Goal: Check status: Check status

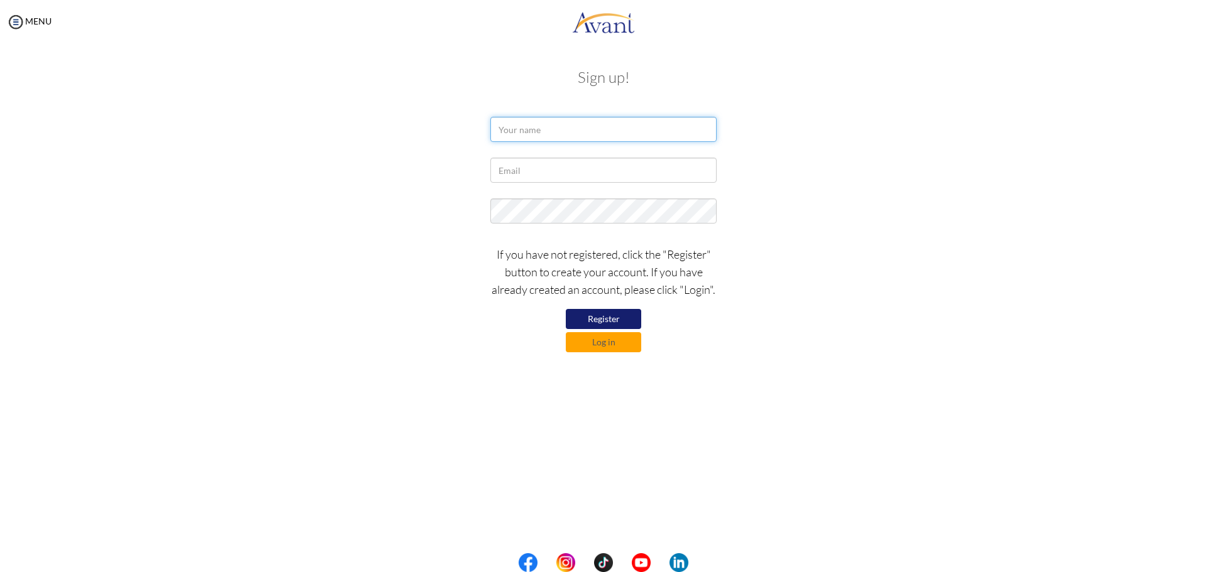
click at [556, 129] on input "text" at bounding box center [603, 129] width 226 height 25
click at [623, 337] on button "Log in" at bounding box center [603, 342] width 75 height 20
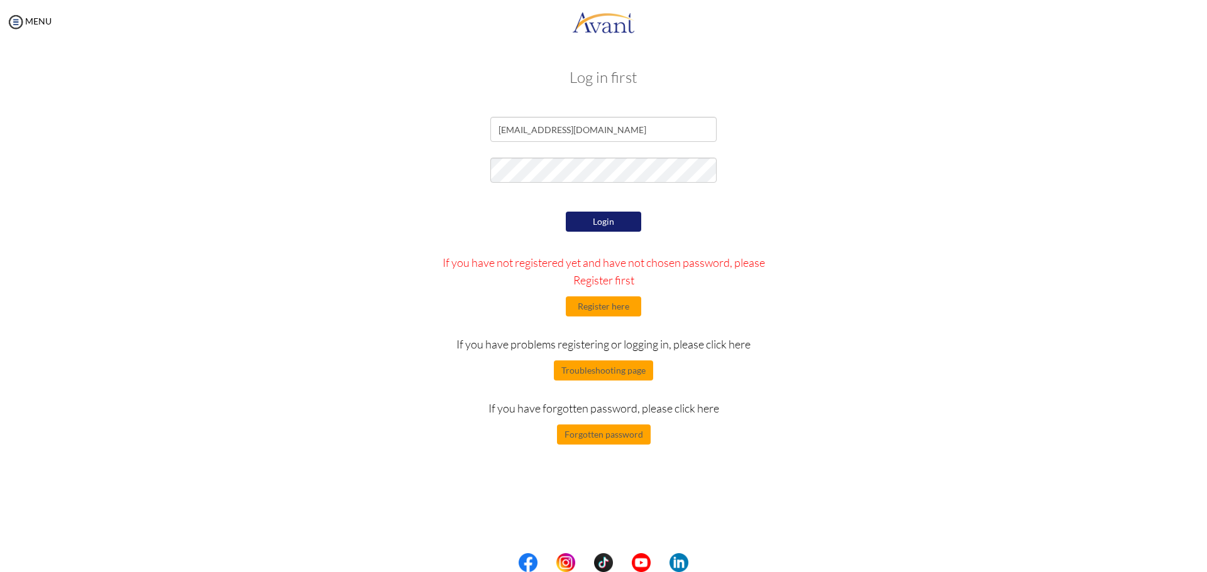
click at [592, 228] on button "Login" at bounding box center [603, 222] width 75 height 20
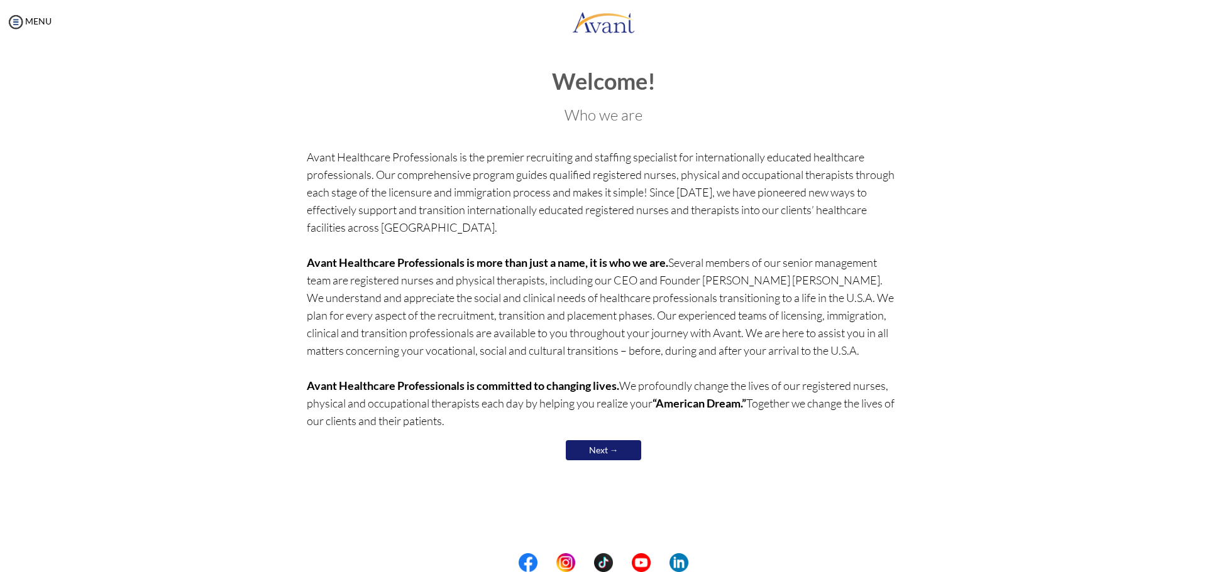
click at [587, 449] on link "Next →" at bounding box center [603, 451] width 75 height 20
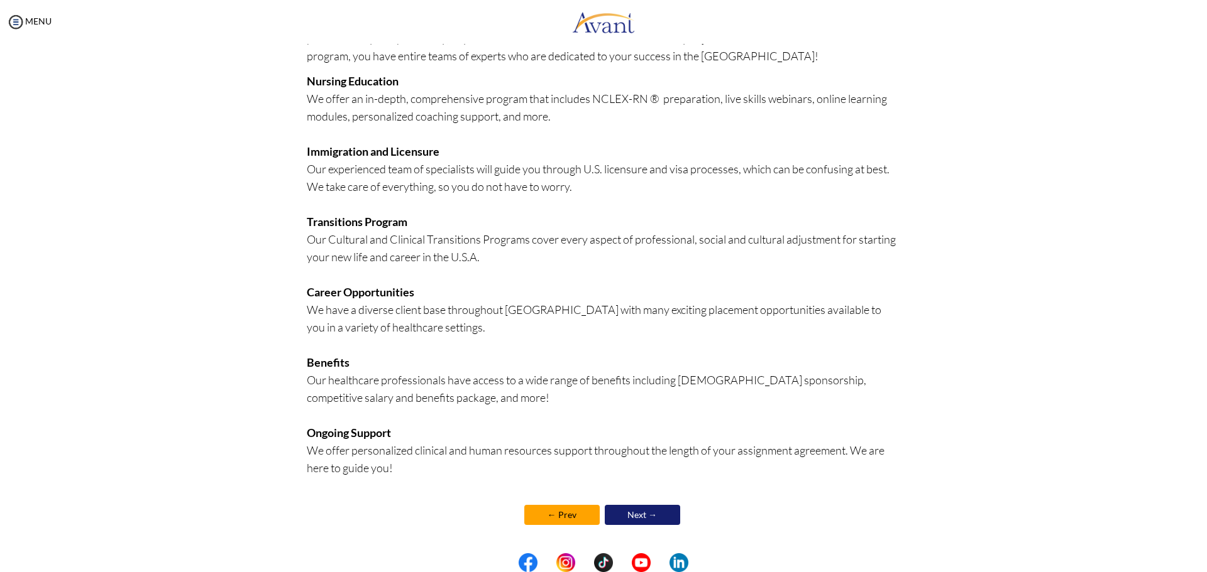
click at [631, 507] on link "Next →" at bounding box center [642, 515] width 75 height 20
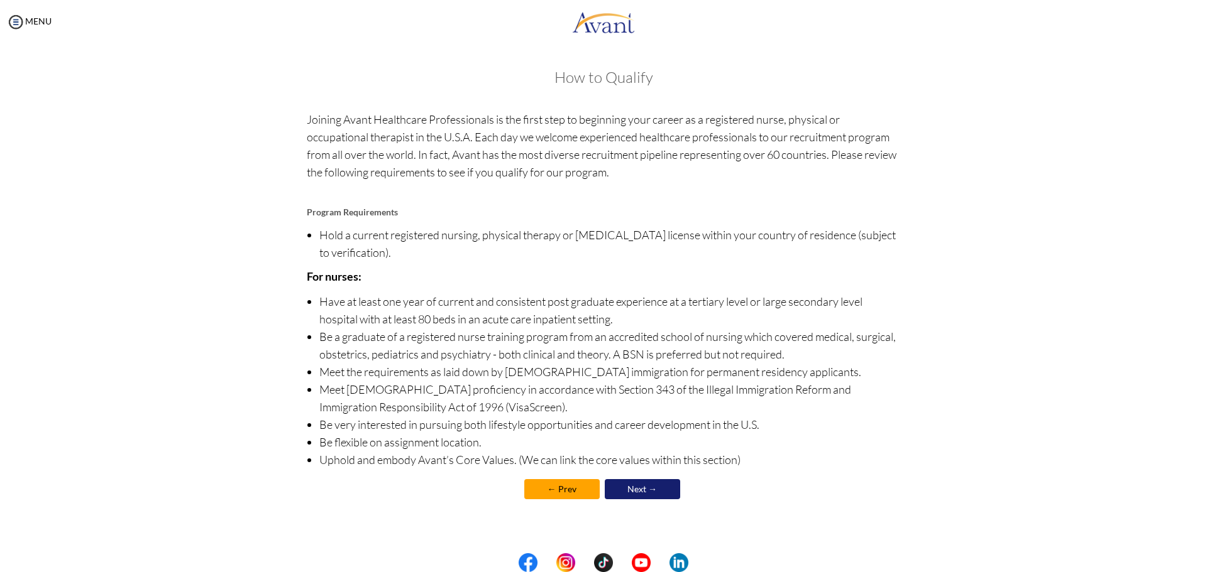
click at [632, 507] on div "How to Qualify Joining Avant Healthcare Professionals is the first step to begi…" at bounding box center [604, 292] width 594 height 446
click at [640, 492] on link "Next →" at bounding box center [642, 489] width 75 height 20
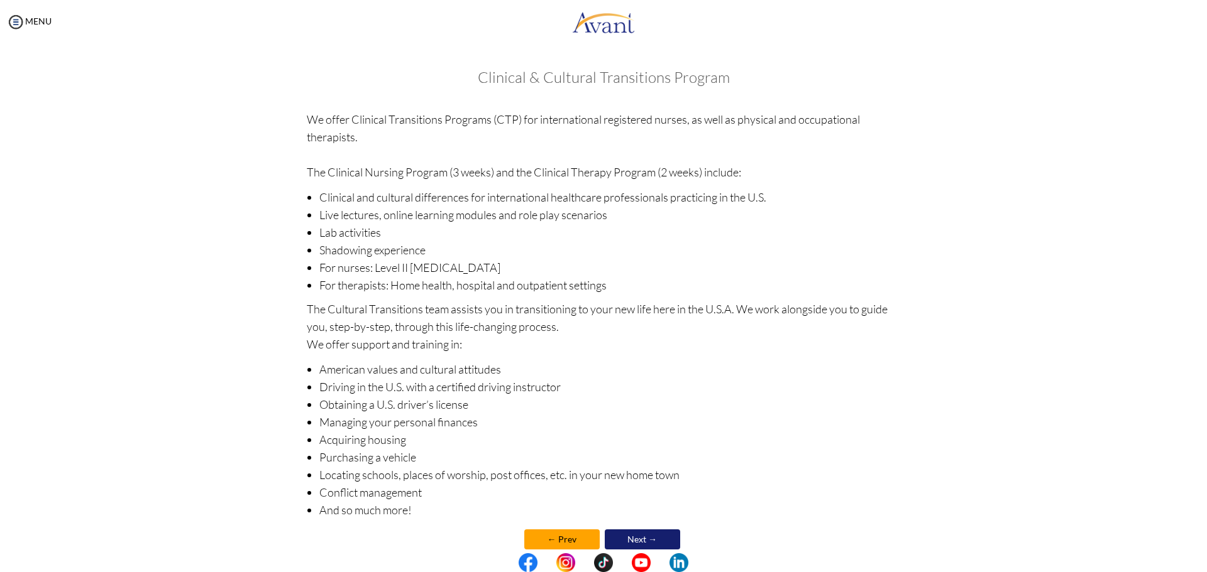
click at [640, 492] on li "Conflict management" at bounding box center [609, 493] width 581 height 18
click at [646, 532] on link "Next →" at bounding box center [642, 540] width 75 height 20
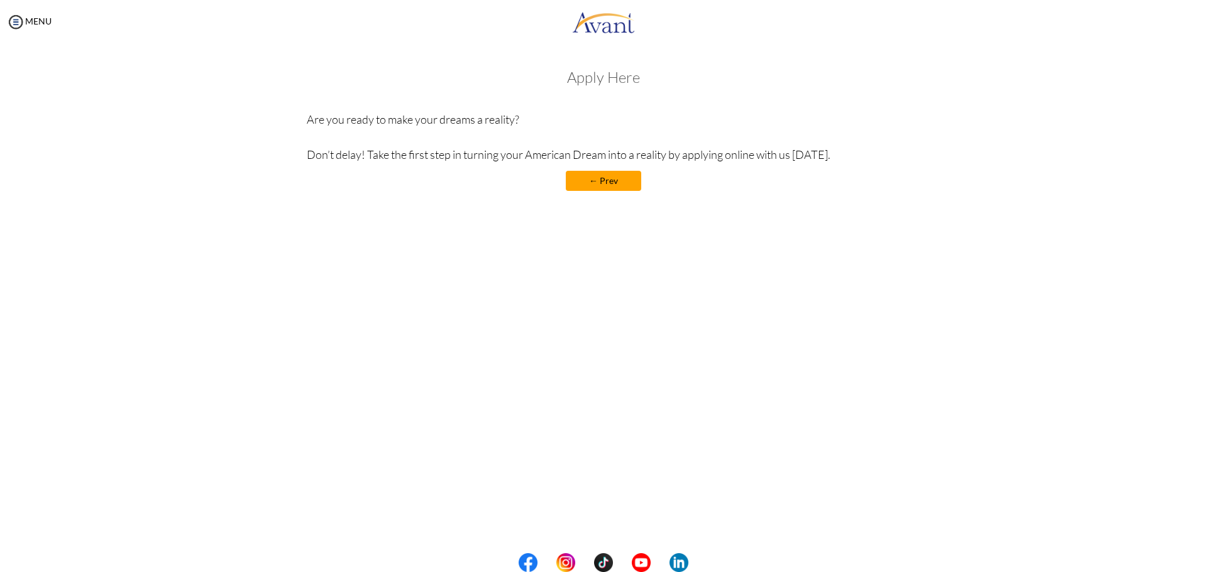
click at [25, 11] on div "MENU" at bounding box center [26, 286] width 52 height 572
click at [21, 25] on img at bounding box center [15, 22] width 19 height 19
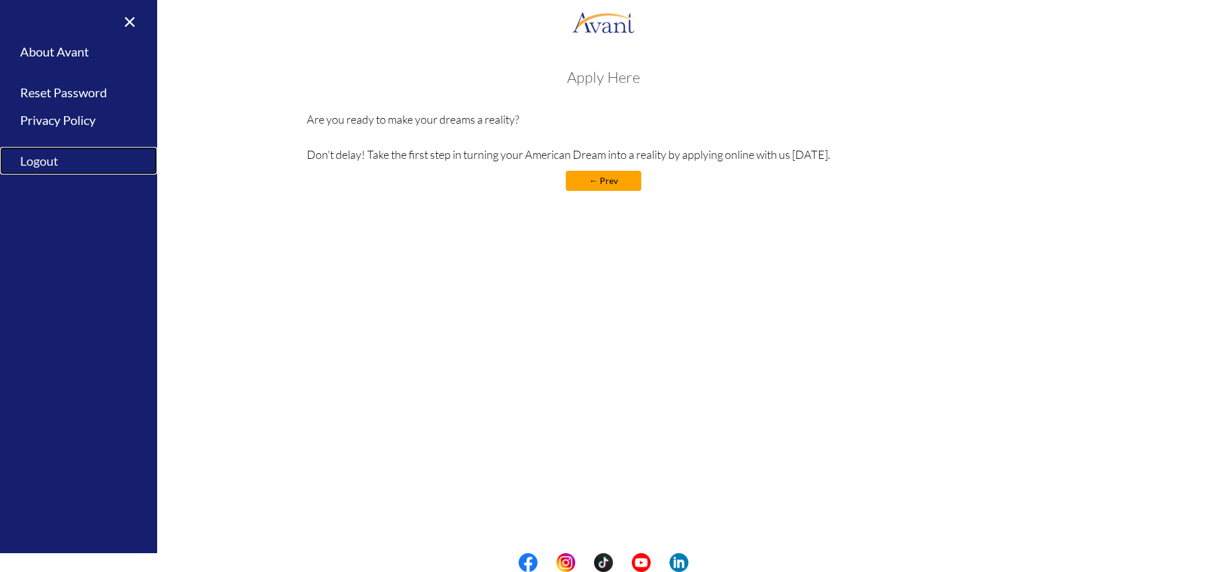
click at [42, 160] on link "Logout" at bounding box center [78, 161] width 157 height 28
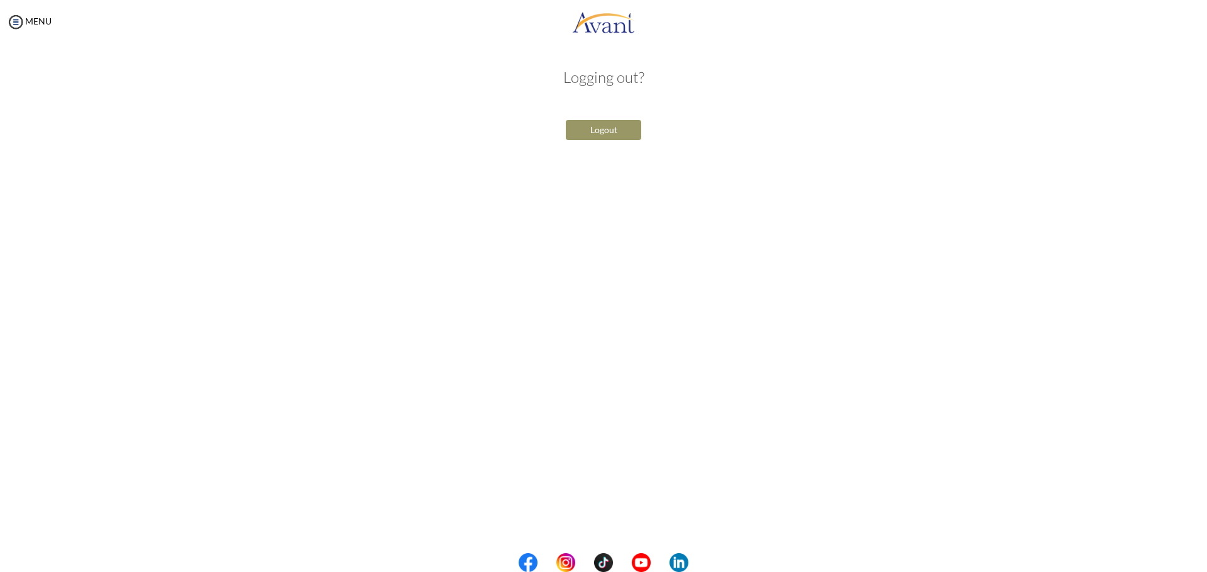
click at [617, 134] on button "Logout" at bounding box center [603, 130] width 75 height 20
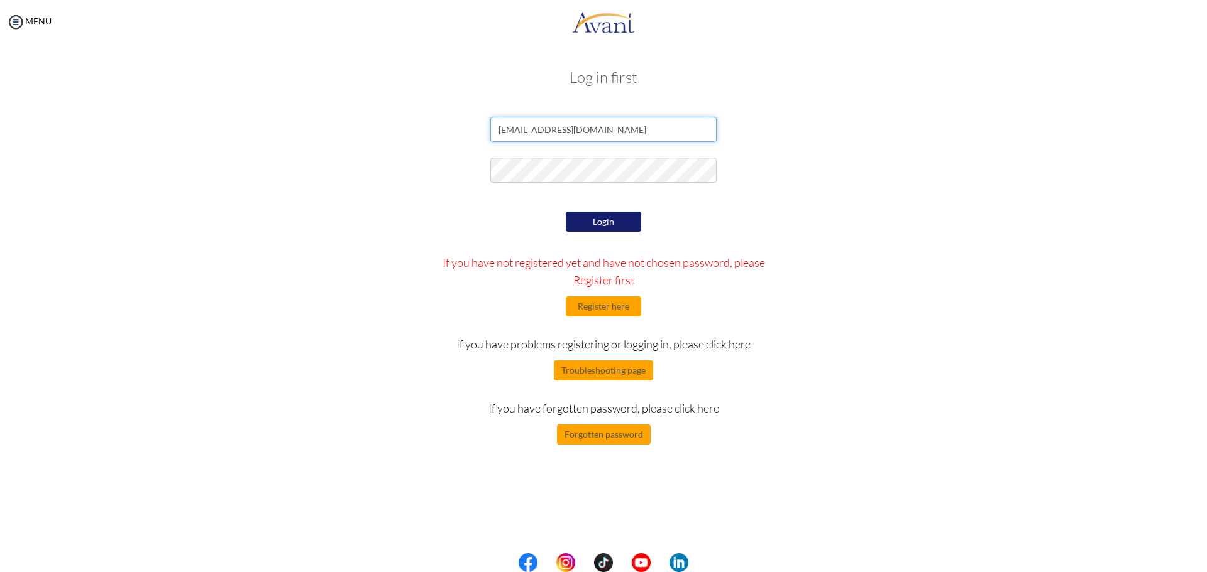
click at [569, 133] on input "[EMAIL_ADDRESS][DOMAIN_NAME]" at bounding box center [603, 129] width 226 height 25
type input "c@c.com"
click at [750, 234] on div "Login If you have not registered yet and have not chosen password, please Regis…" at bounding box center [604, 327] width 368 height 236
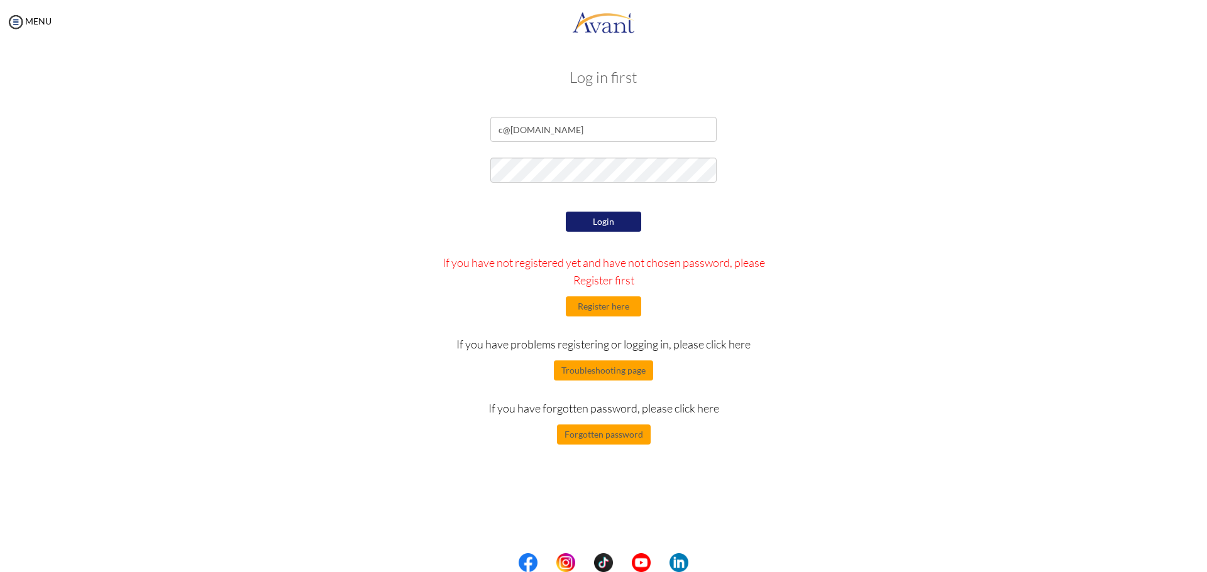
click at [598, 214] on button "Login" at bounding box center [603, 222] width 75 height 20
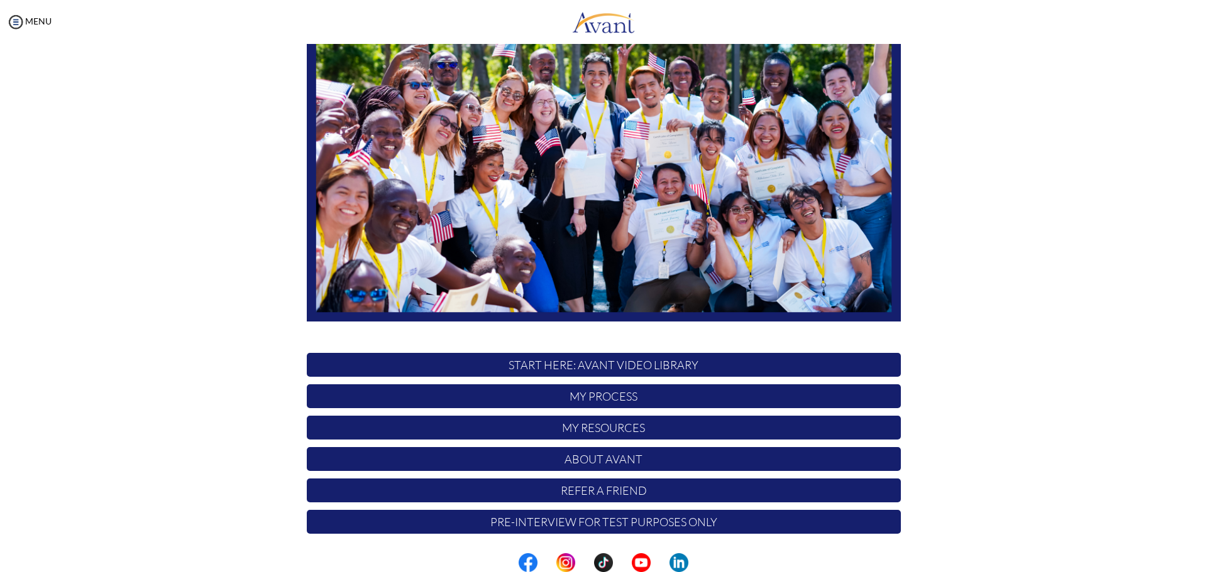
scroll to position [126, 0]
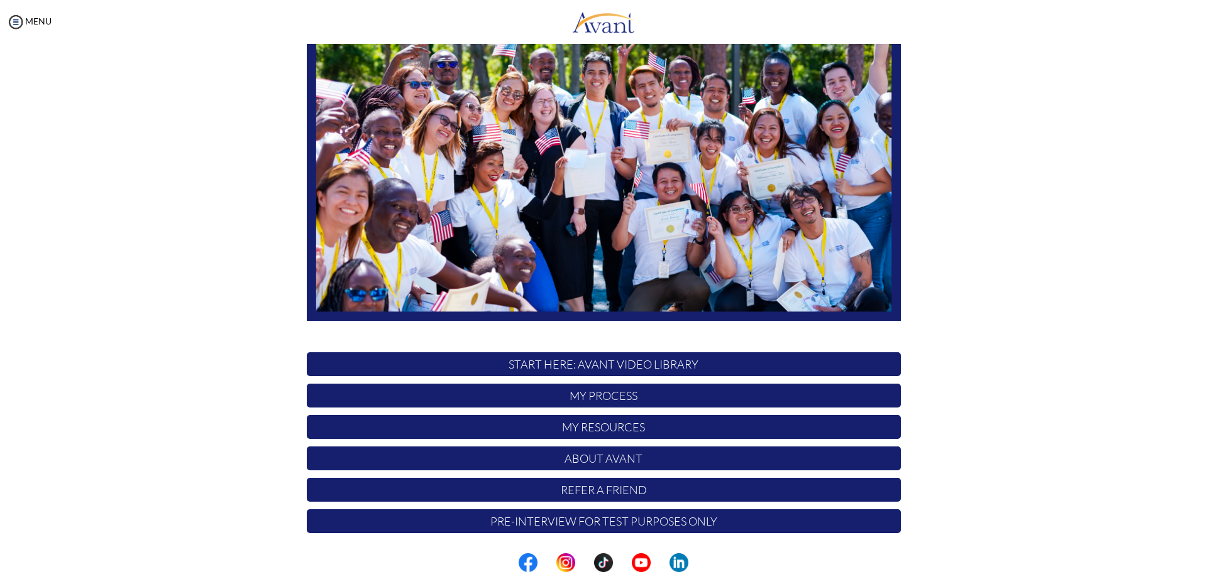
click at [640, 393] on p "My Process" at bounding box center [604, 396] width 594 height 24
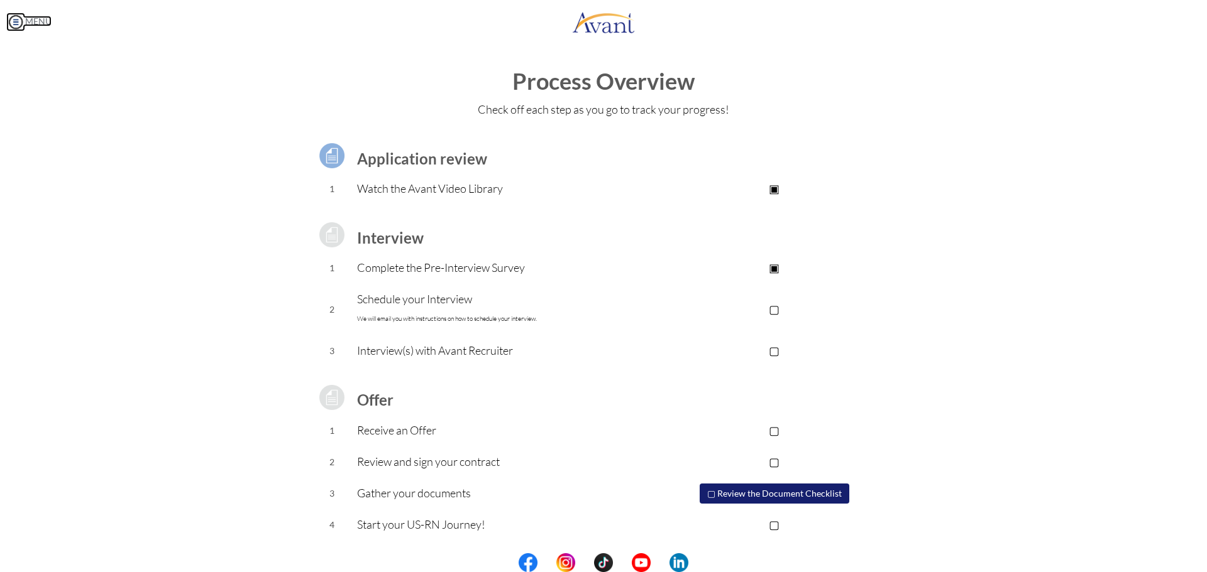
click at [11, 20] on img at bounding box center [15, 22] width 19 height 19
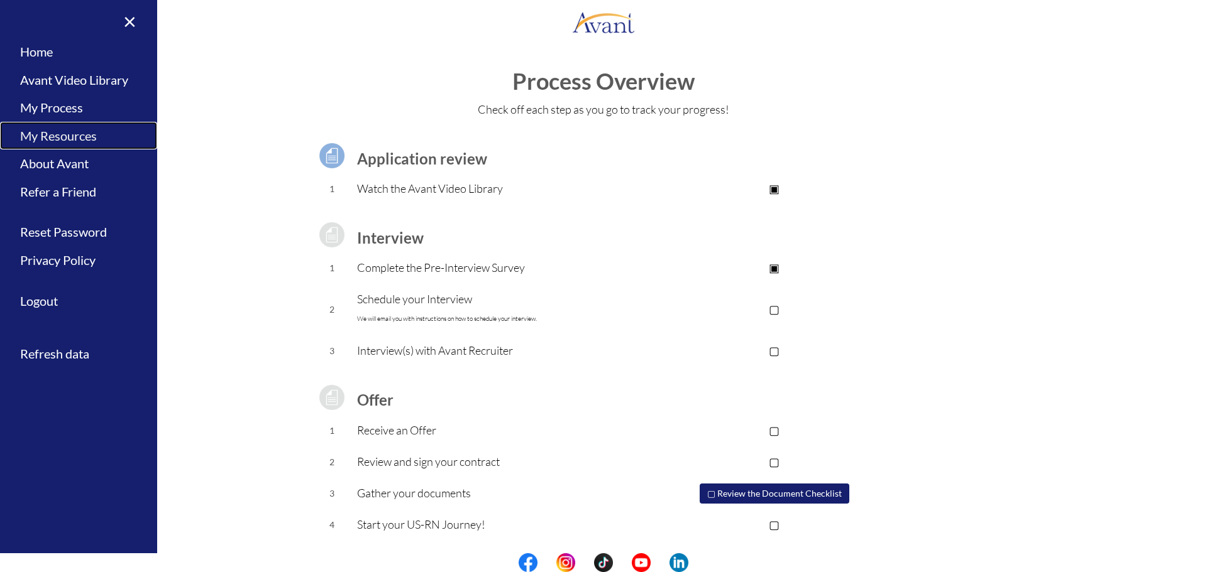
click at [74, 141] on link "My Resources" at bounding box center [78, 136] width 157 height 28
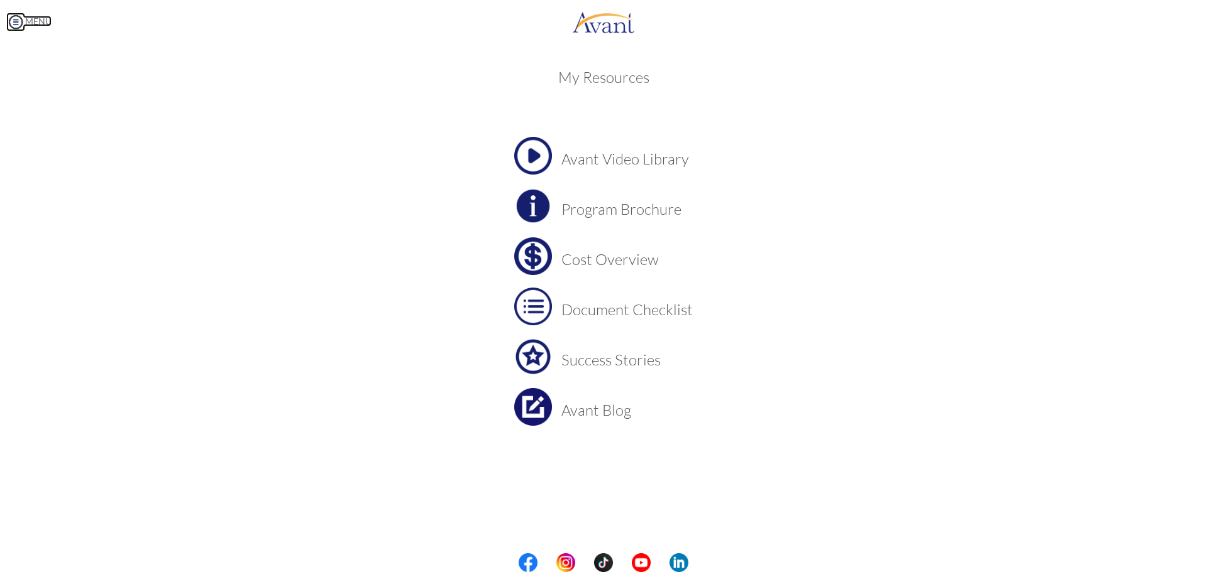
click at [39, 22] on link "MENU" at bounding box center [28, 21] width 45 height 11
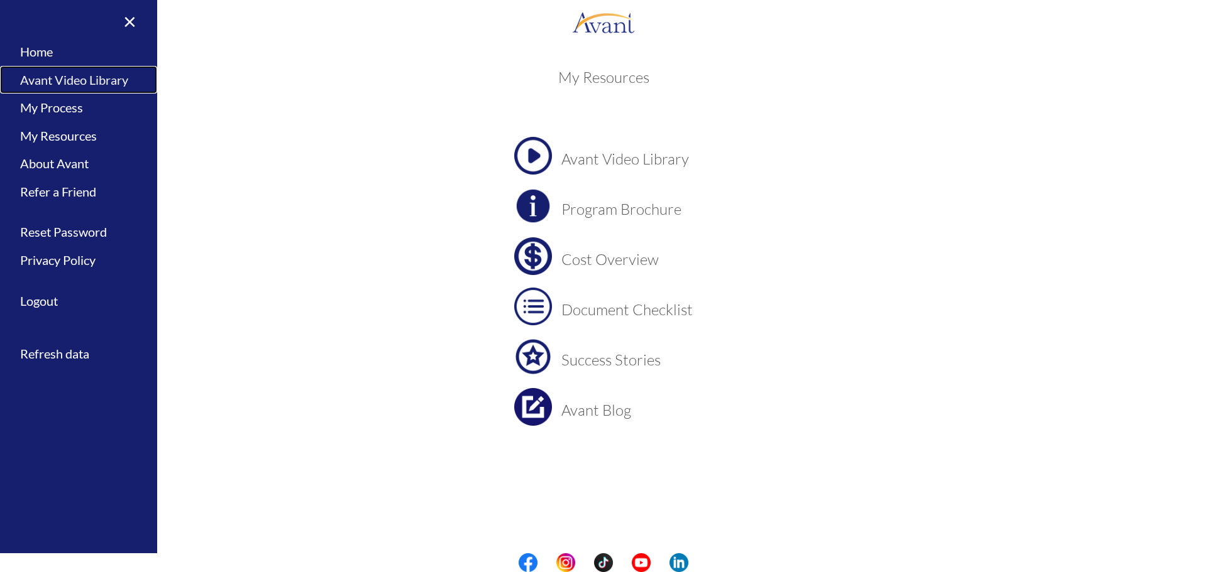
click at [72, 87] on link "Avant Video Library" at bounding box center [78, 80] width 157 height 28
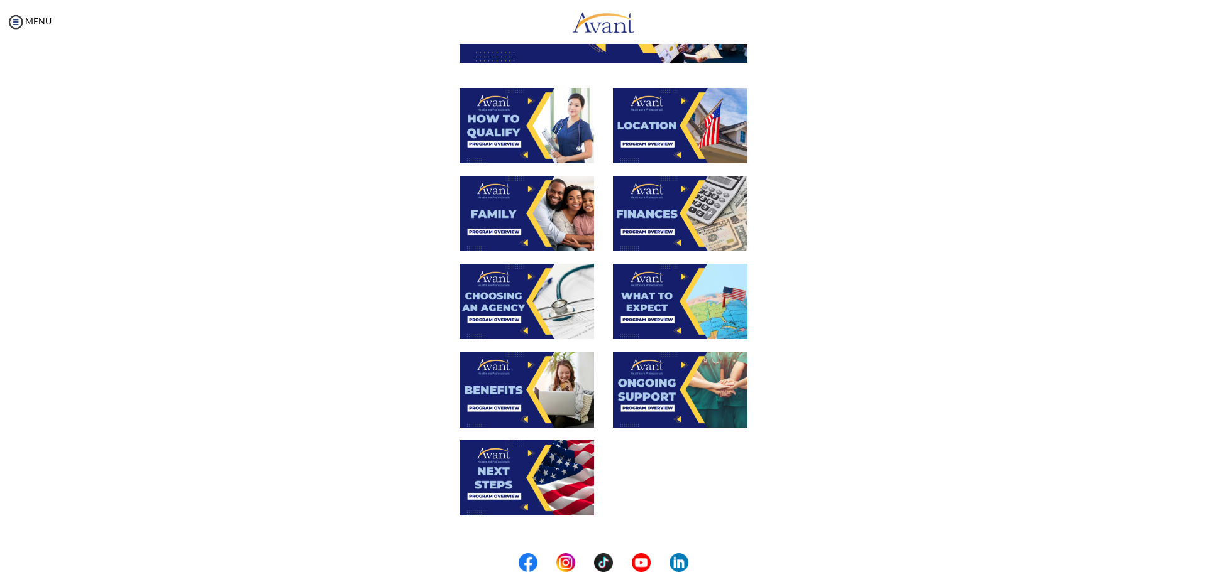
scroll to position [0, 0]
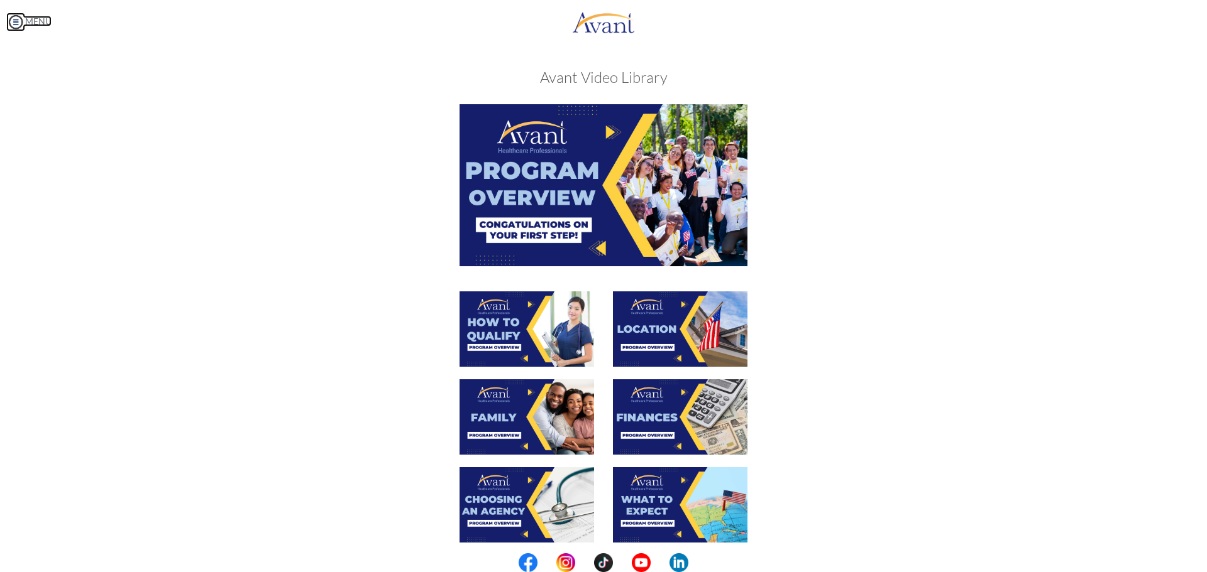
click at [13, 23] on img at bounding box center [15, 22] width 19 height 19
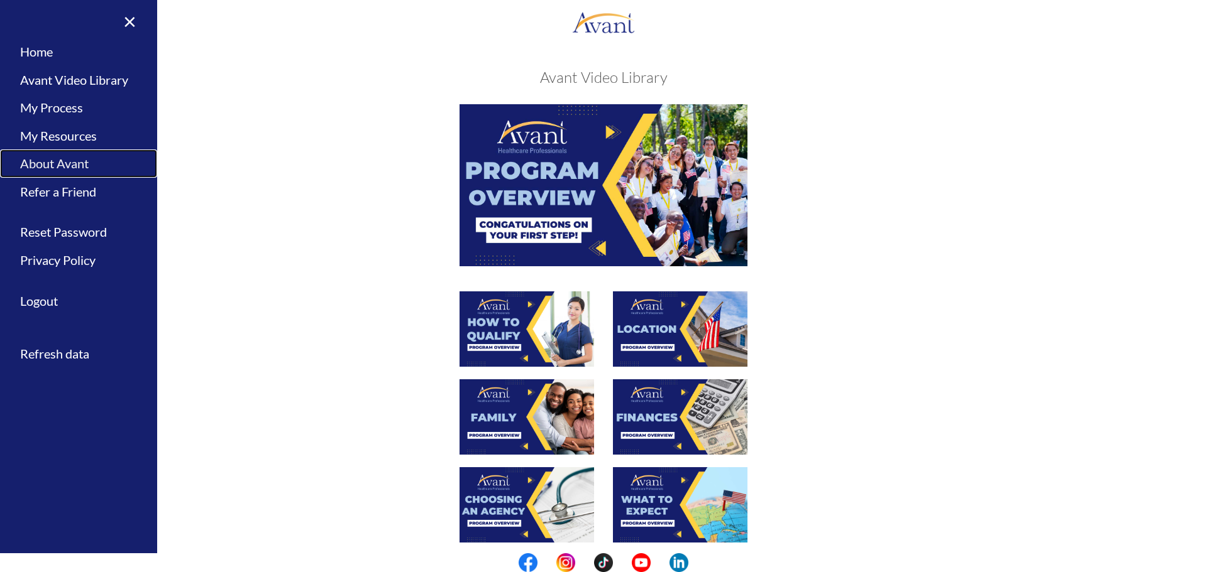
click at [63, 167] on link "About Avant" at bounding box center [78, 164] width 157 height 28
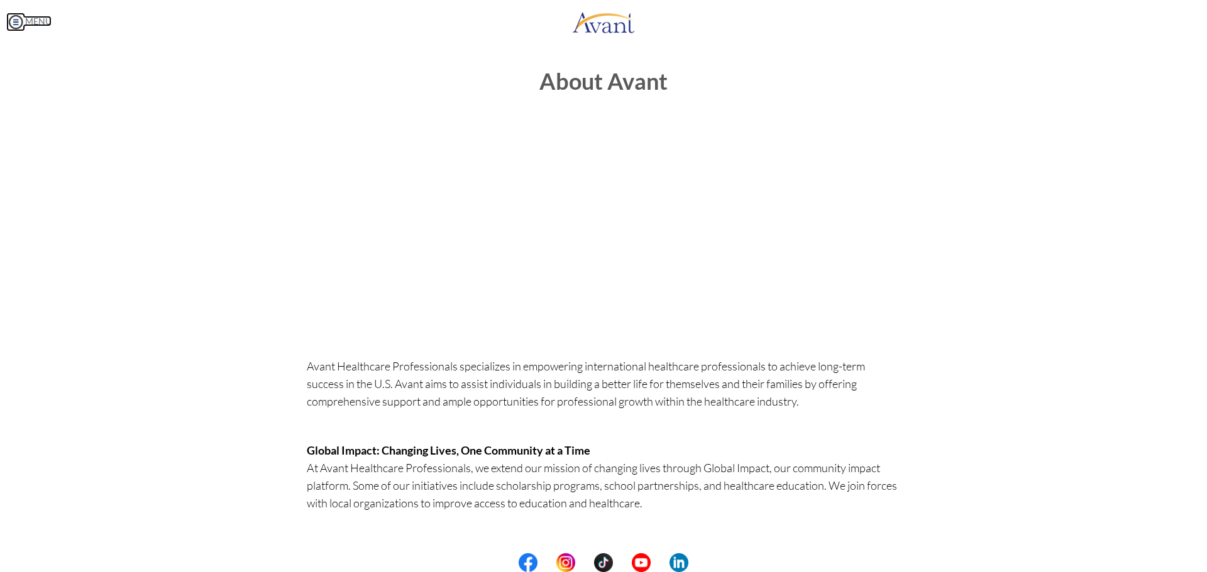
click at [29, 22] on link "MENU" at bounding box center [28, 21] width 45 height 11
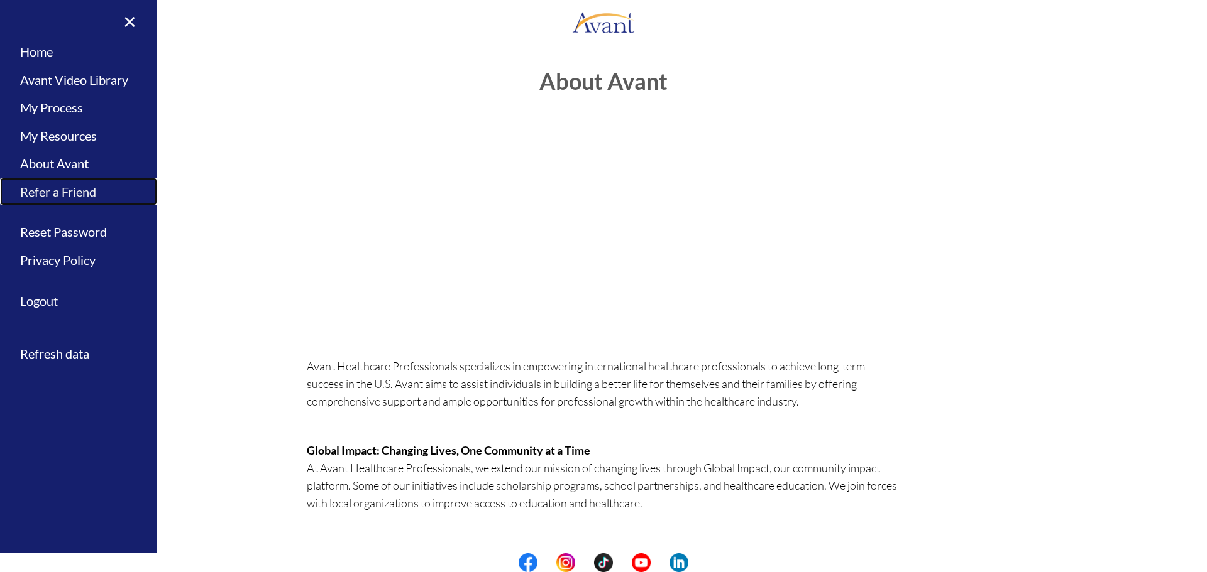
click at [79, 187] on link "Refer a Friend" at bounding box center [78, 192] width 157 height 28
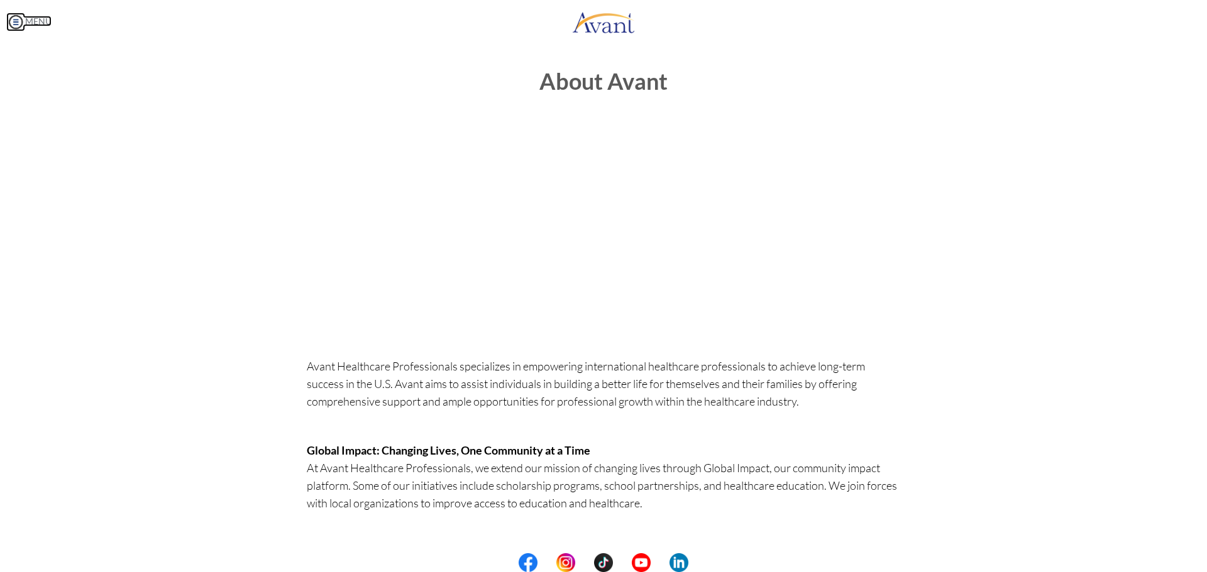
click at [21, 27] on img at bounding box center [15, 22] width 19 height 19
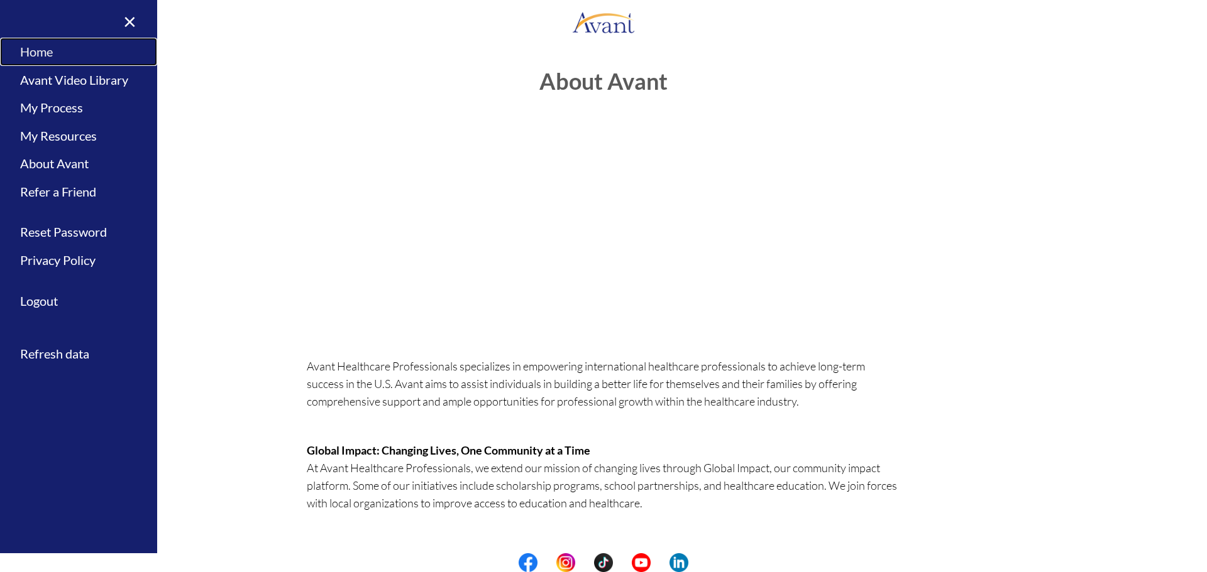
click at [41, 52] on link "Home" at bounding box center [78, 52] width 157 height 28
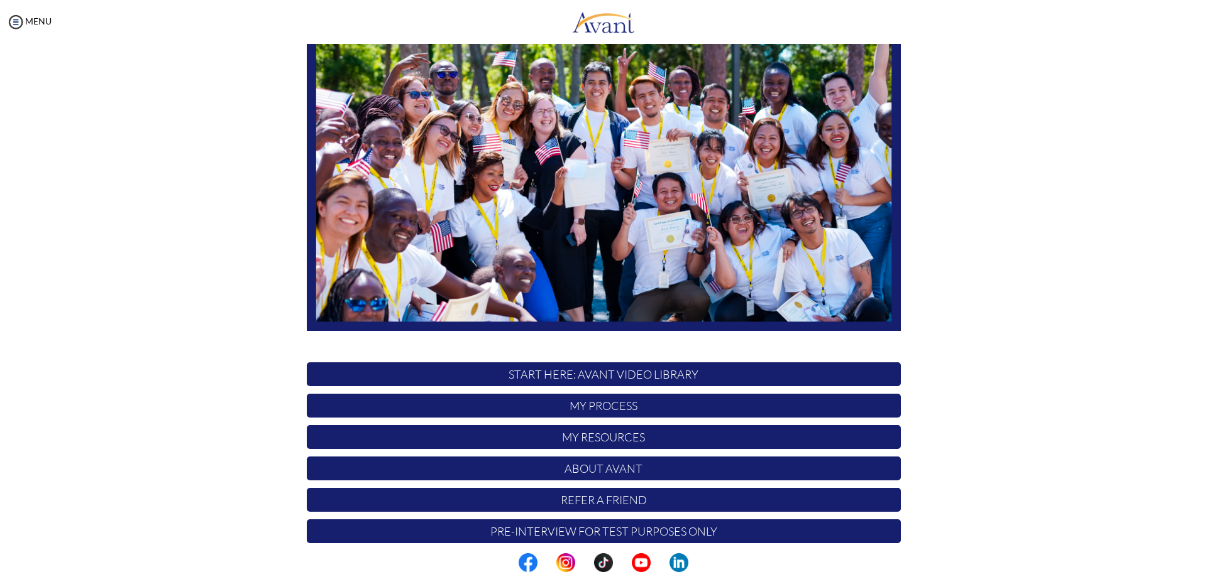
scroll to position [126, 0]
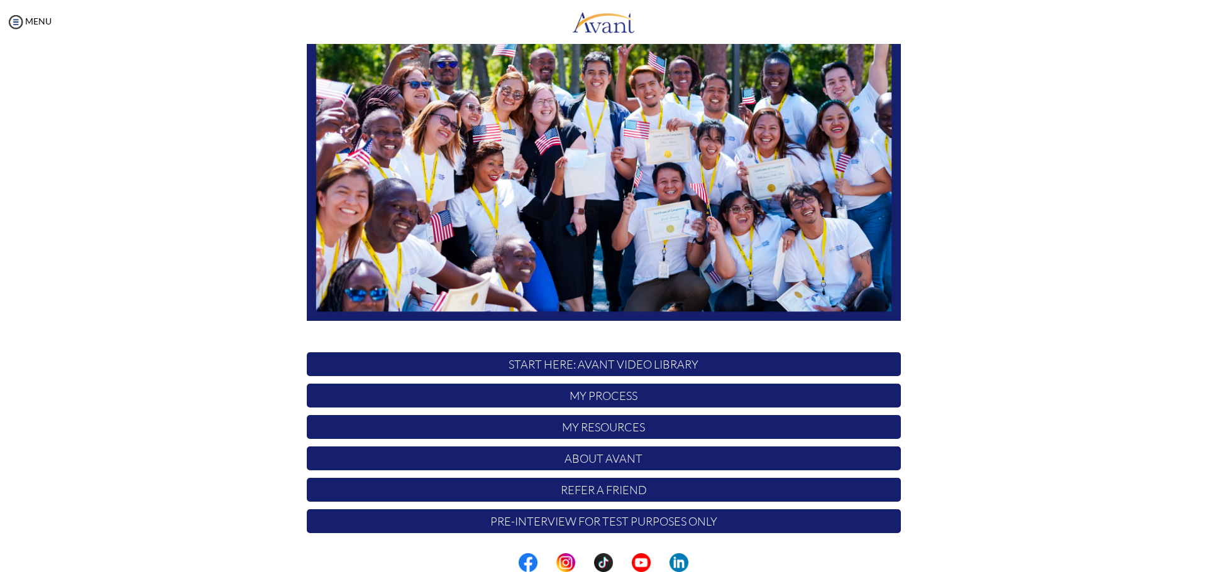
click at [660, 520] on p "Pre-Interview for test purposes only" at bounding box center [604, 522] width 594 height 24
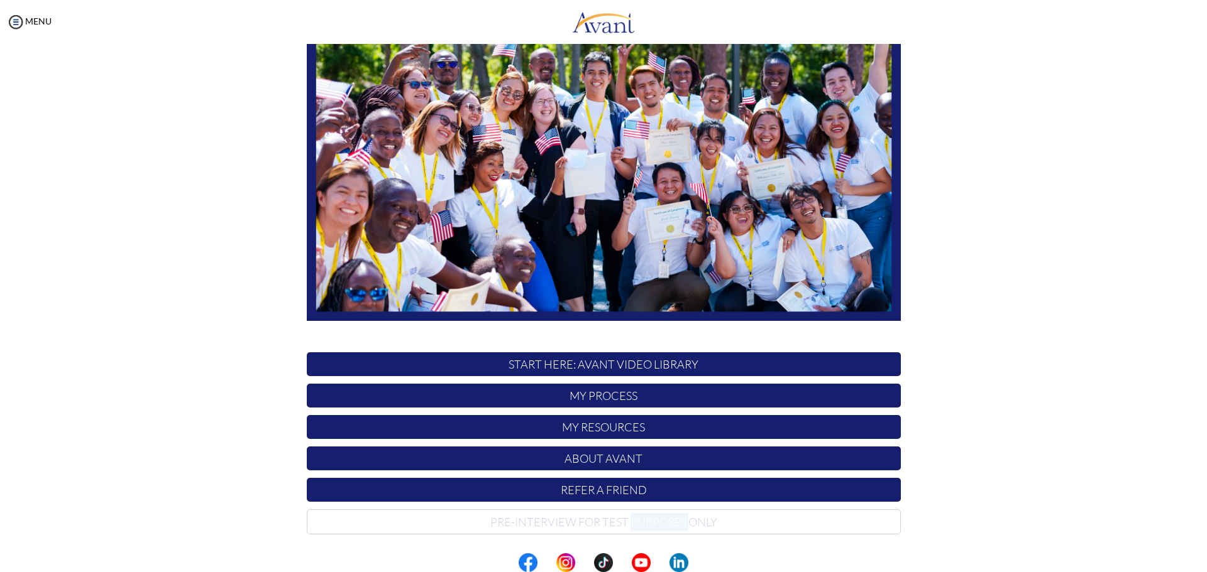
click at [660, 520] on p "Pre-Interview for test purposes only" at bounding box center [604, 522] width 594 height 25
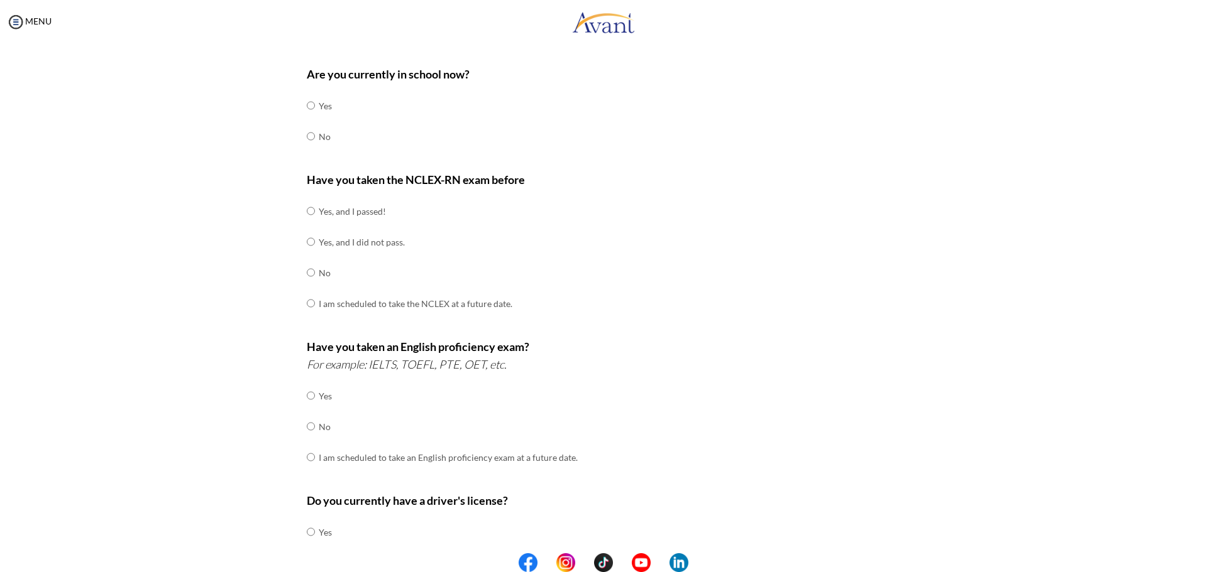
scroll to position [0, 0]
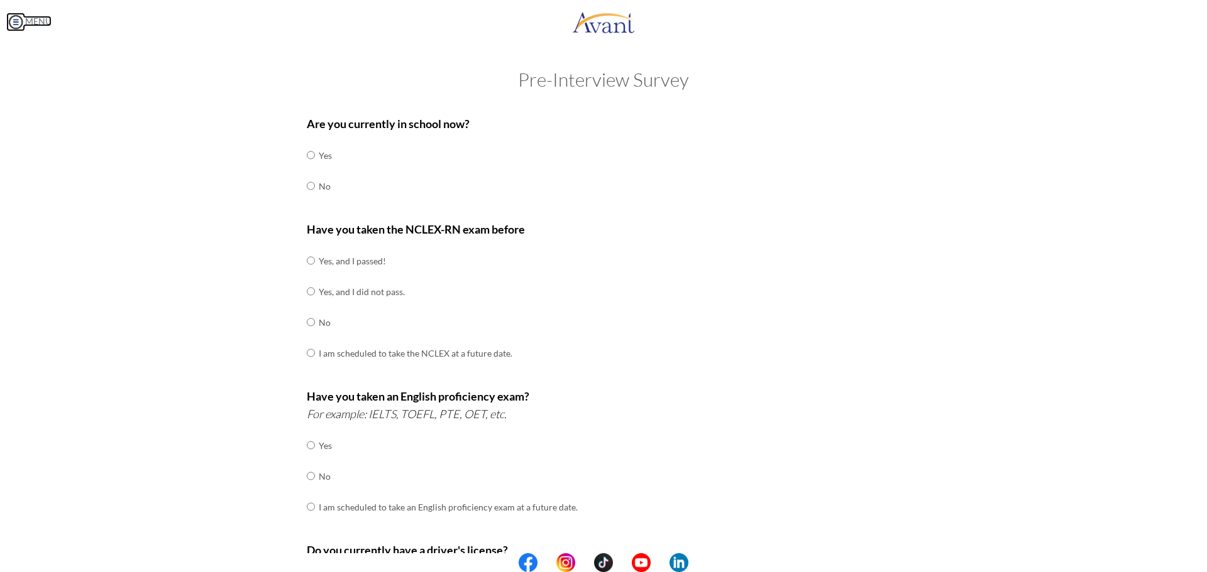
click at [11, 23] on img at bounding box center [15, 22] width 19 height 19
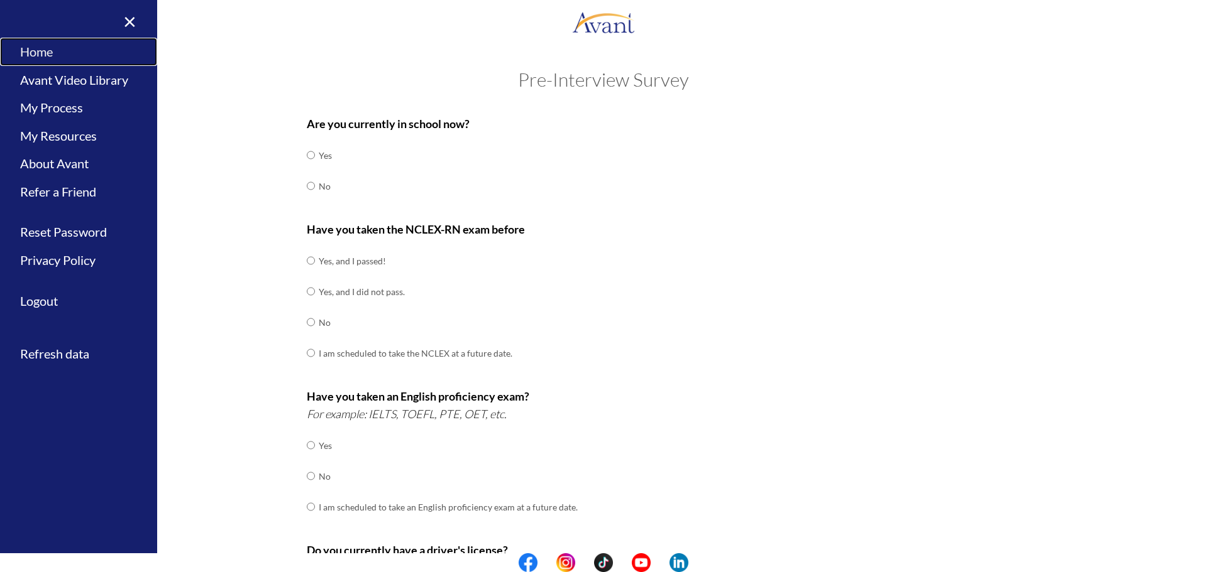
click at [30, 56] on link "Home" at bounding box center [78, 52] width 157 height 28
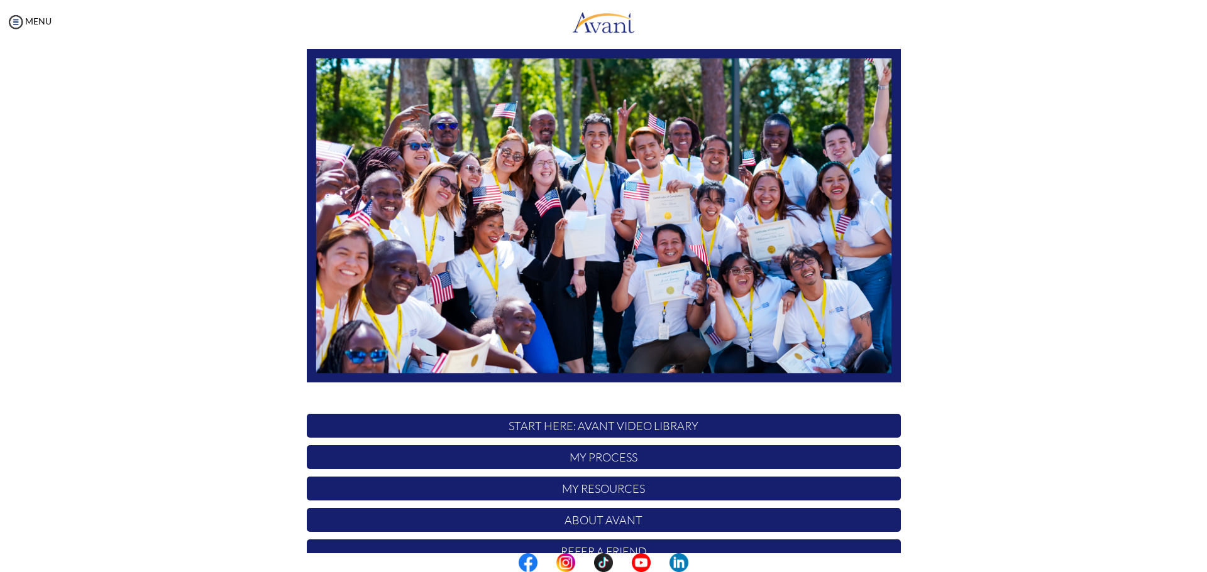
scroll to position [126, 0]
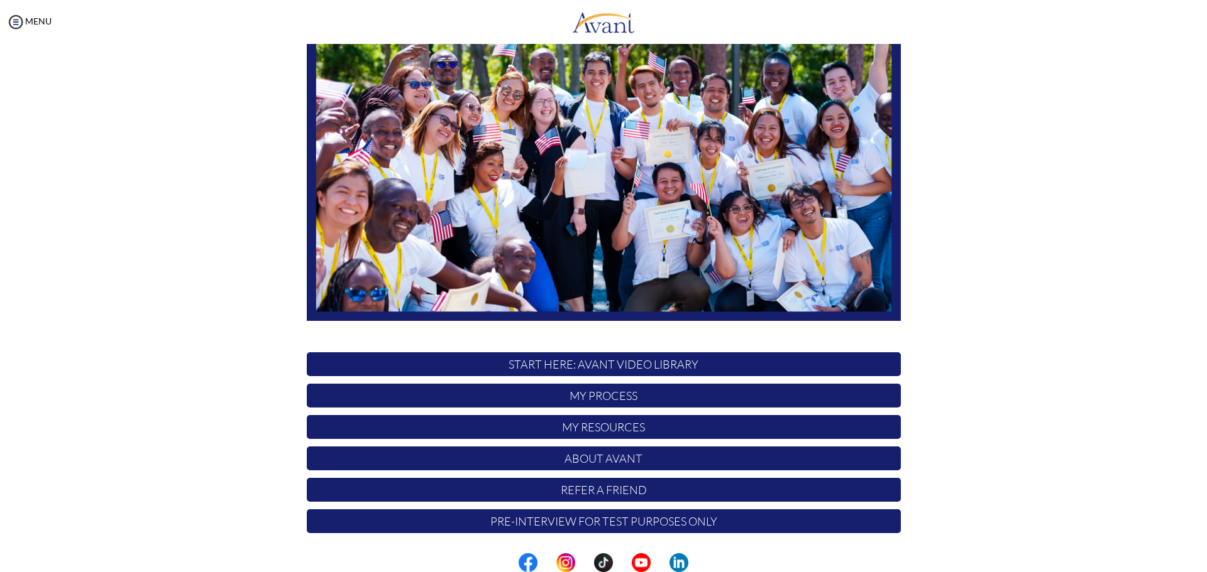
click at [616, 406] on p "My Process" at bounding box center [604, 396] width 594 height 24
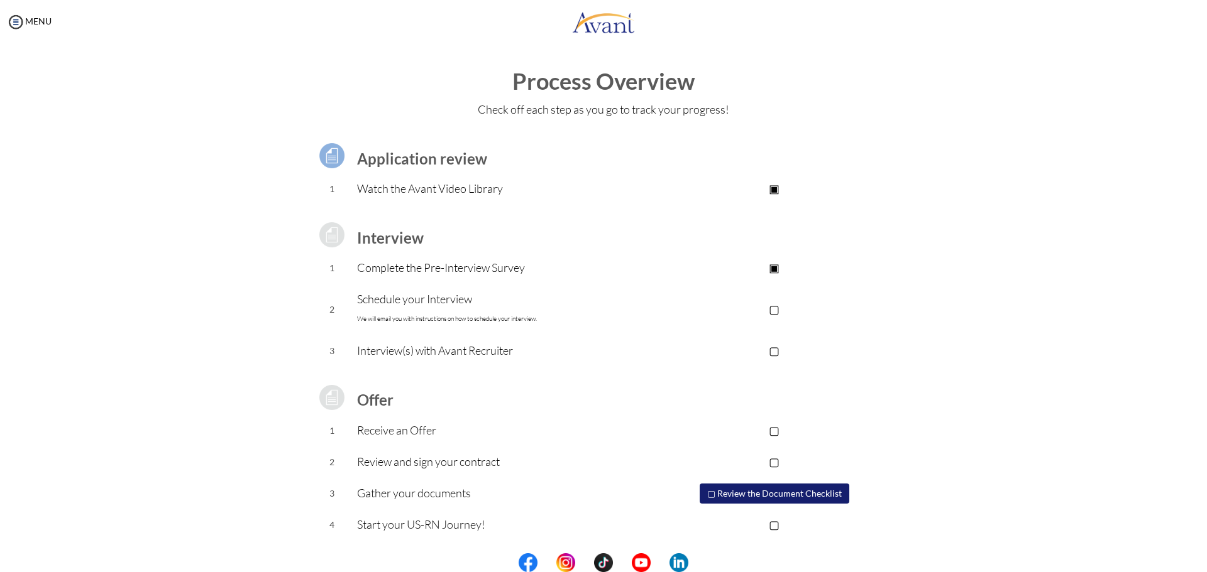
click at [556, 381] on td "Offer" at bounding box center [502, 397] width 291 height 35
